Goal: Task Accomplishment & Management: Complete application form

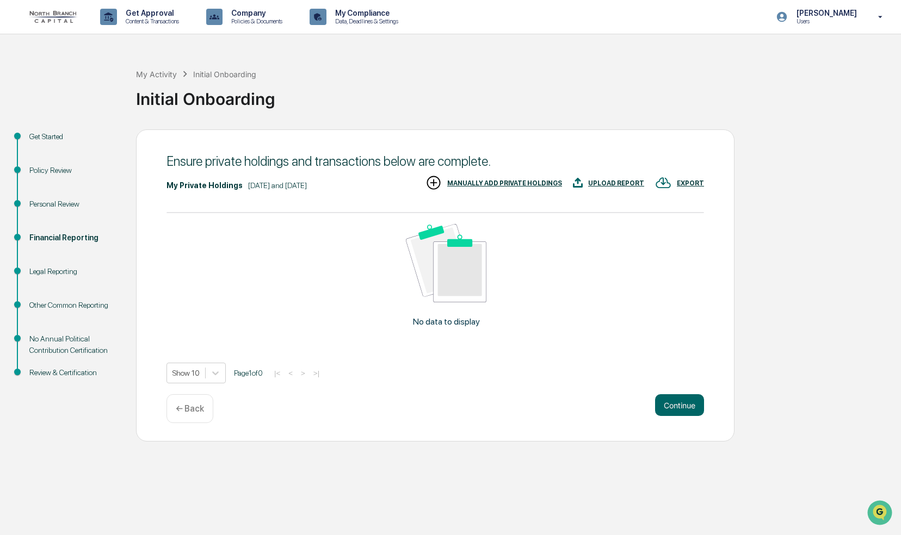
click at [621, 181] on div "UPLOAD REPORT" at bounding box center [616, 184] width 56 height 8
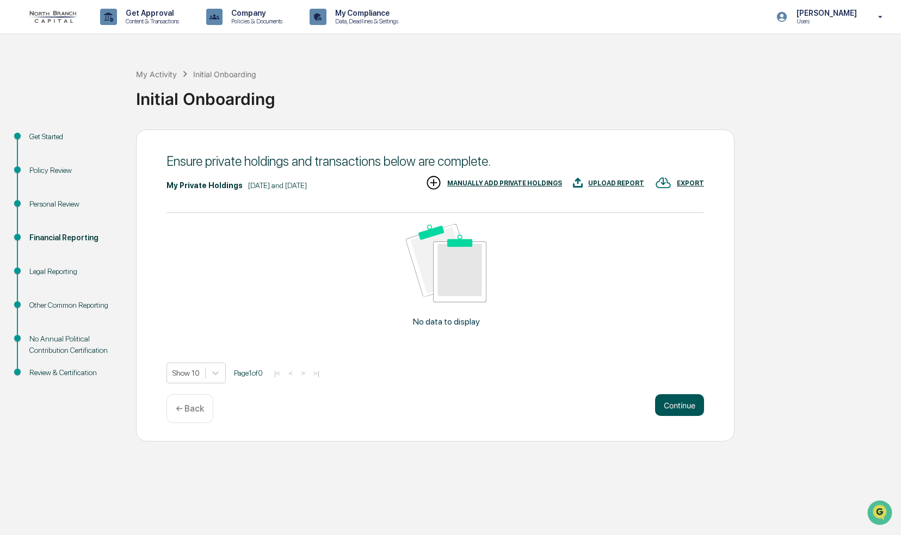
click at [677, 407] on button "Continue" at bounding box center [679, 405] width 49 height 22
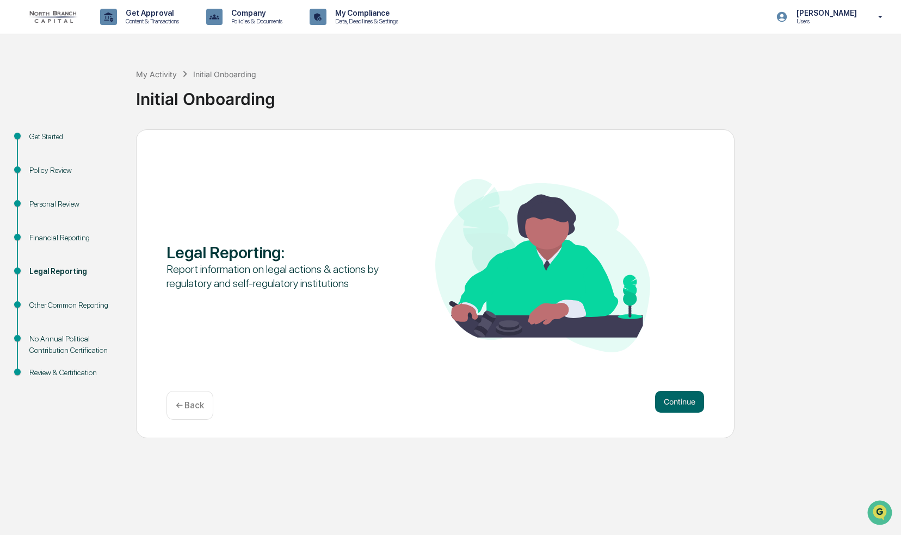
click at [677, 407] on button "Continue" at bounding box center [679, 402] width 49 height 22
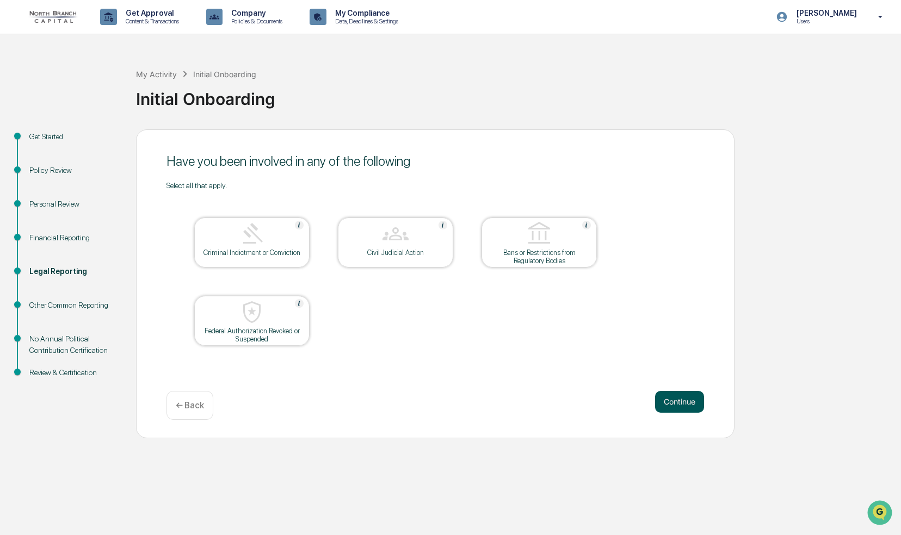
click at [677, 407] on button "Continue" at bounding box center [679, 402] width 49 height 22
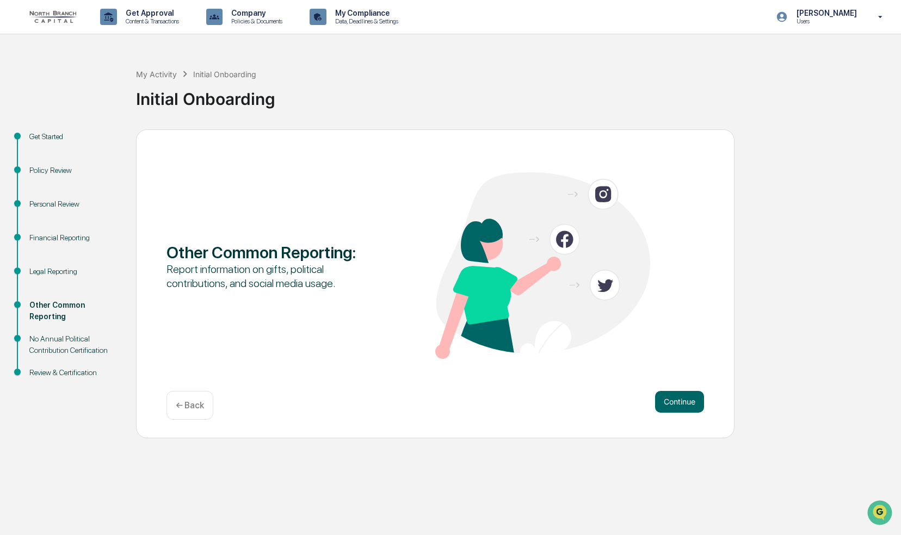
click at [677, 407] on button "Continue" at bounding box center [679, 402] width 49 height 22
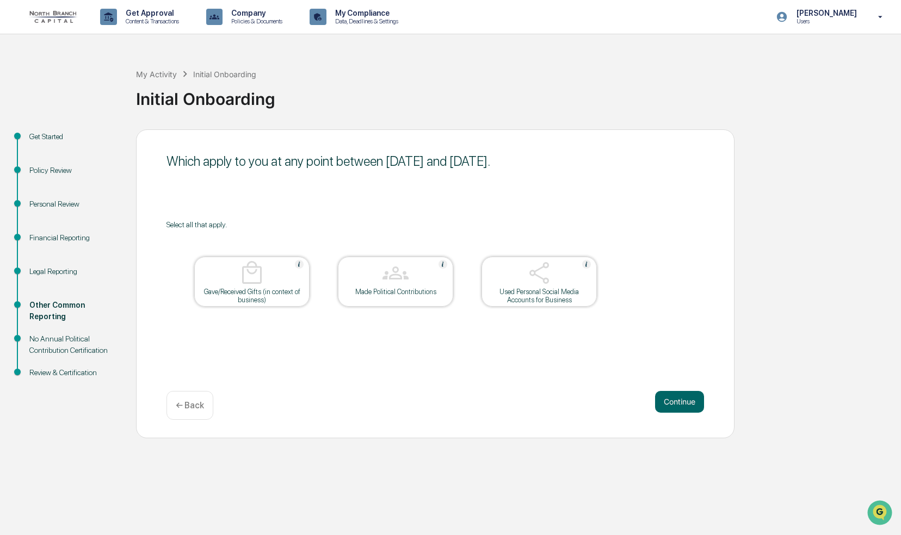
click at [677, 407] on button "Continue" at bounding box center [679, 402] width 49 height 22
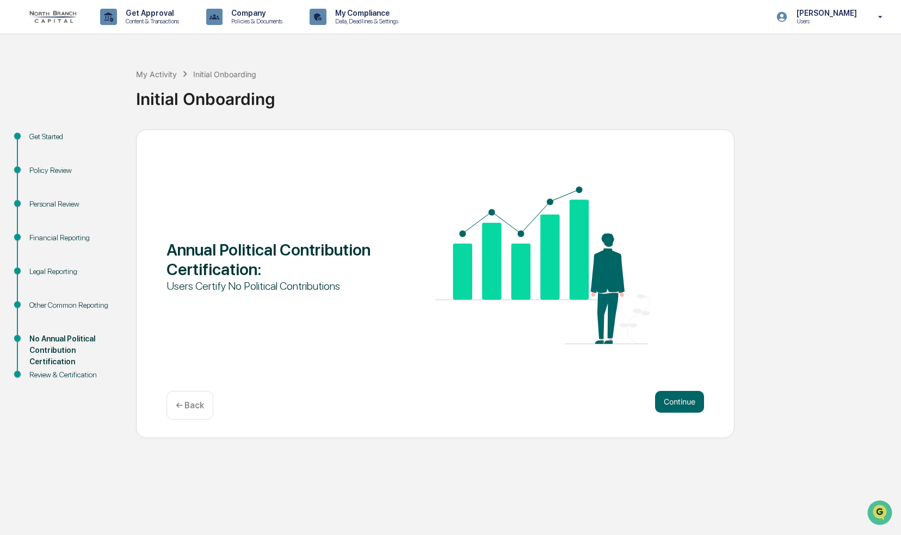
click at [677, 407] on button "Continue" at bounding box center [679, 402] width 49 height 22
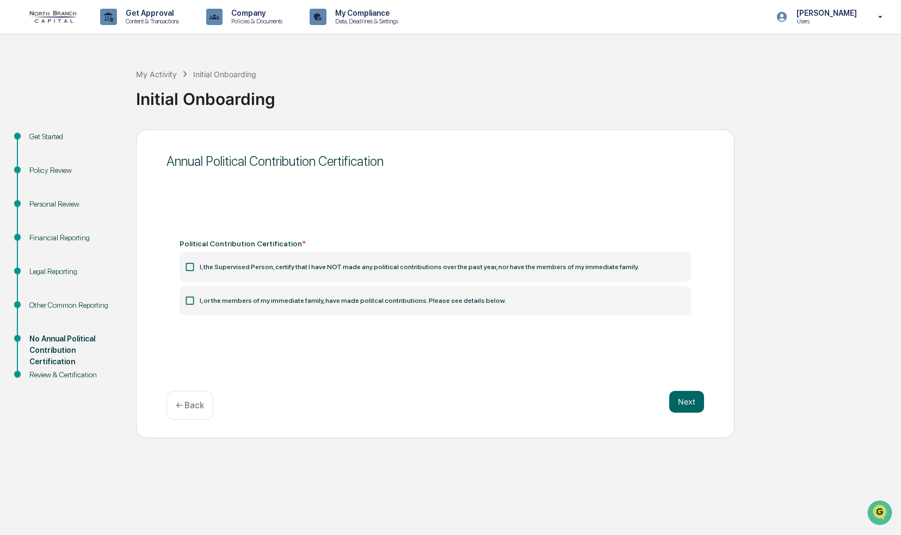
click at [189, 269] on icon at bounding box center [189, 267] width 11 height 11
click at [188, 268] on icon at bounding box center [189, 267] width 11 height 11
click at [190, 270] on icon at bounding box center [189, 267] width 11 height 11
click at [223, 268] on label "I, the Supervised Person, certify that I have NOT made any political contributi…" at bounding box center [435, 266] width 511 height 29
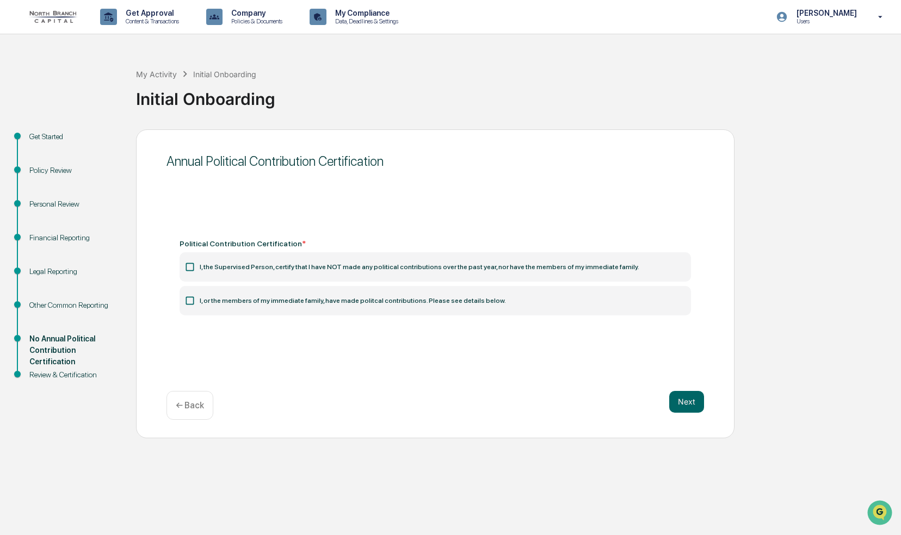
click at [188, 267] on icon at bounding box center [189, 267] width 11 height 11
click at [189, 267] on icon at bounding box center [189, 267] width 11 height 11
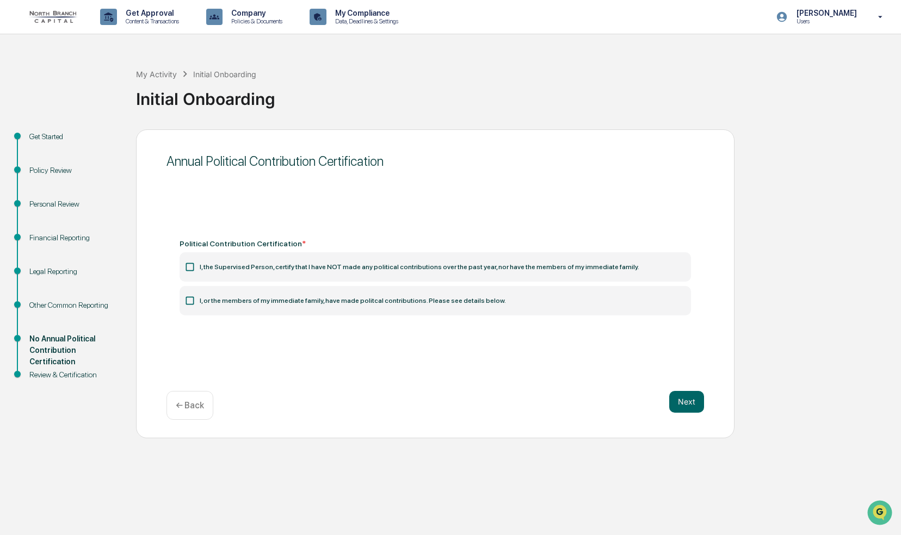
click at [189, 267] on icon at bounding box center [189, 267] width 11 height 11
click at [324, 268] on label "I, the Supervised Person, certify that I have NOT made any political contributi…" at bounding box center [435, 266] width 511 height 29
click at [193, 268] on icon at bounding box center [190, 267] width 8 height 8
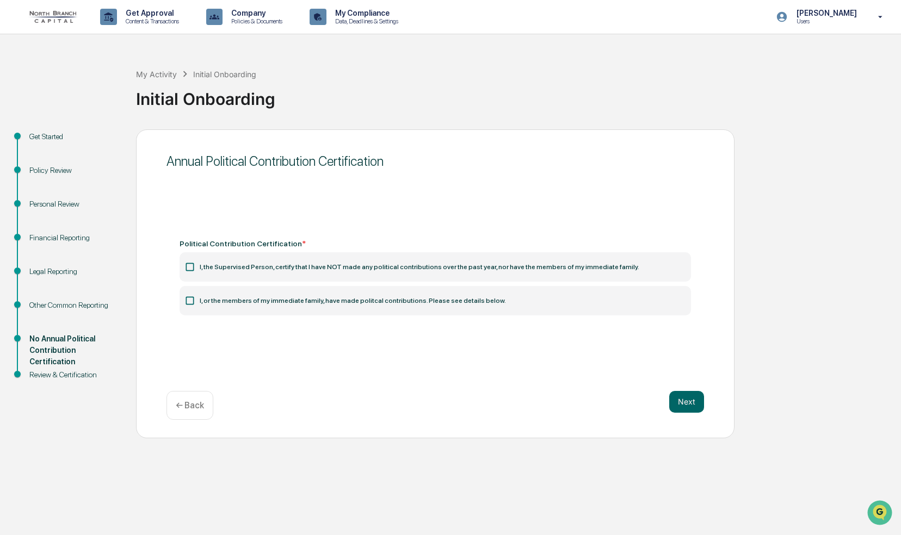
click at [193, 268] on icon at bounding box center [190, 267] width 8 height 8
click at [681, 404] on button "Next" at bounding box center [686, 402] width 35 height 22
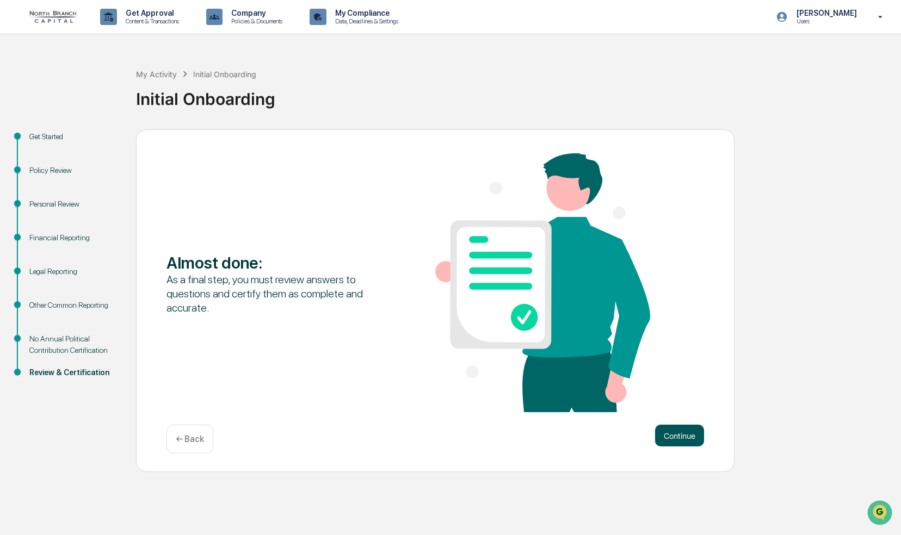
click at [683, 436] on button "Continue" at bounding box center [679, 436] width 49 height 22
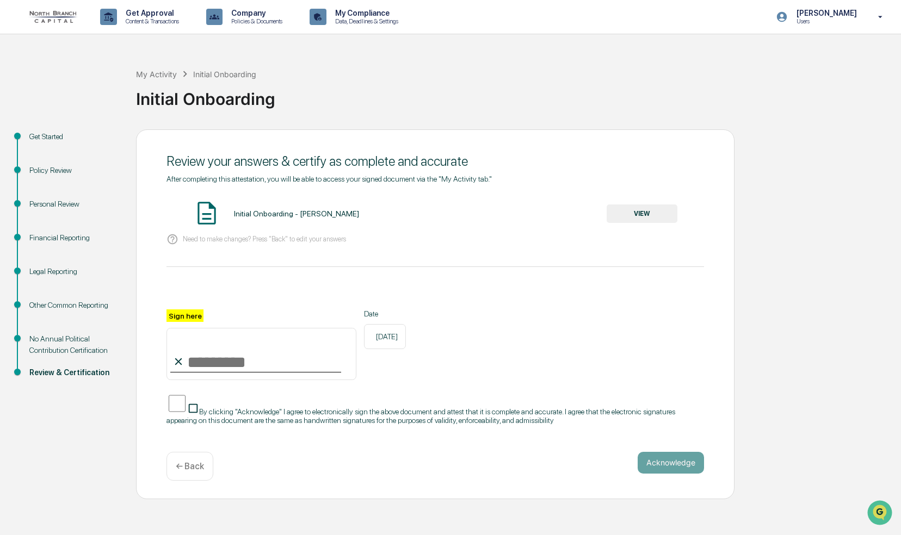
click at [203, 367] on input "Sign here" at bounding box center [261, 354] width 190 height 52
type input "**********"
click at [673, 463] on button "Acknowledge" at bounding box center [671, 463] width 66 height 22
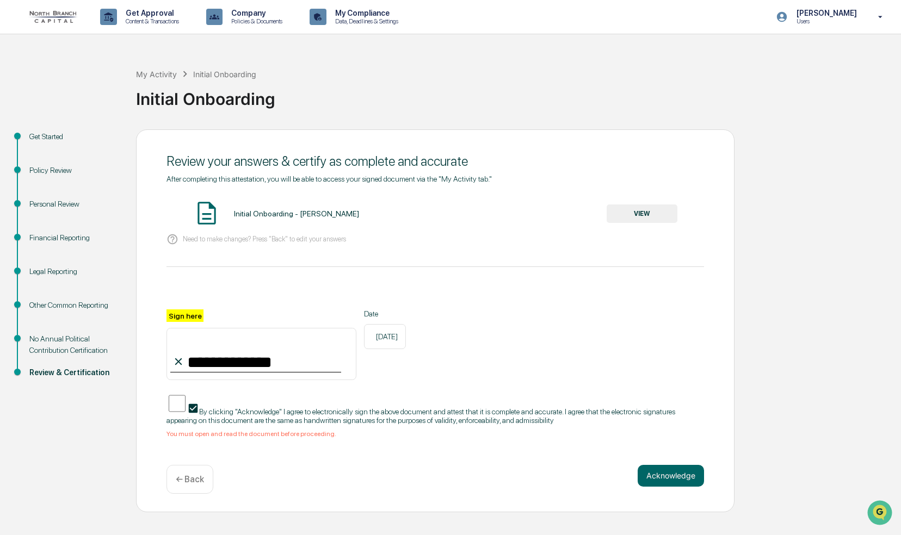
click at [637, 213] on button "VIEW" at bounding box center [641, 214] width 71 height 18
